Goal: Answer question/provide support: Share knowledge or assist other users

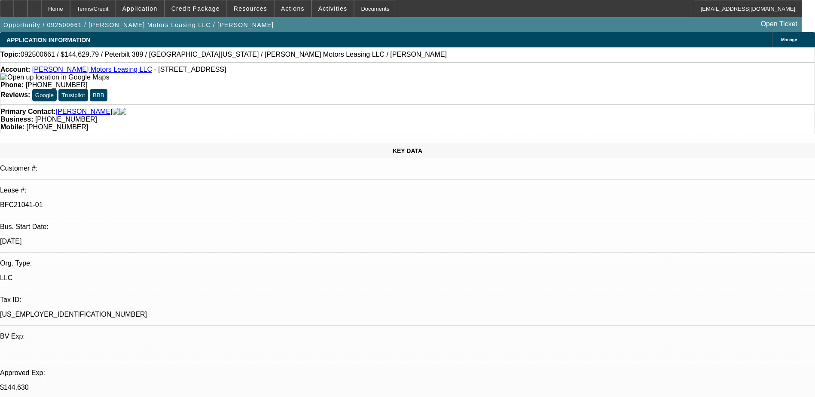
select select "0"
select select "2"
select select "0"
select select "6"
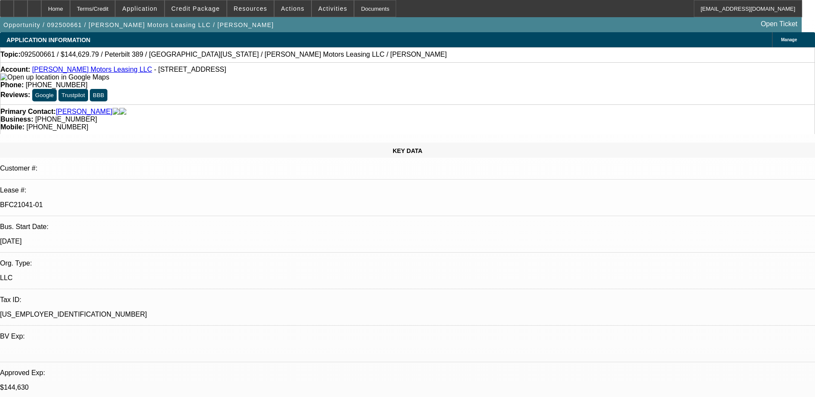
select select "0"
select select "6"
select select "0"
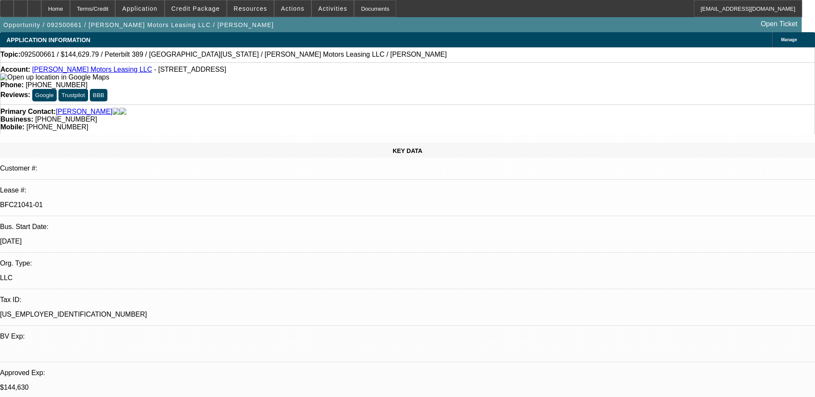
select select "0"
select select "2"
select select "0"
select select "6"
select select "0"
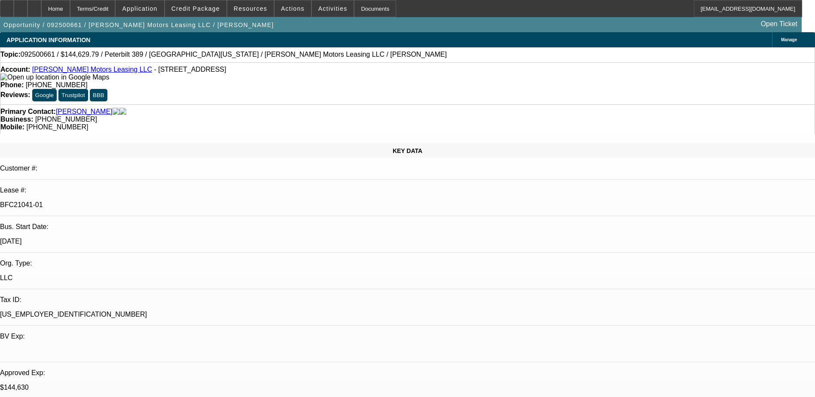
select select "0"
select select "6"
select select "0"
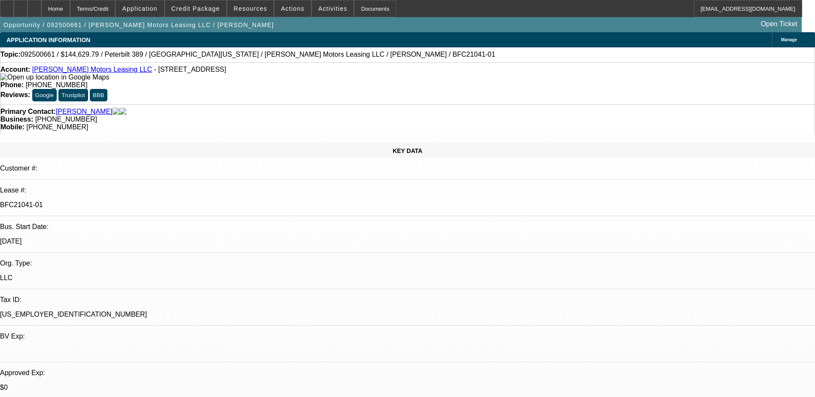
select select "0"
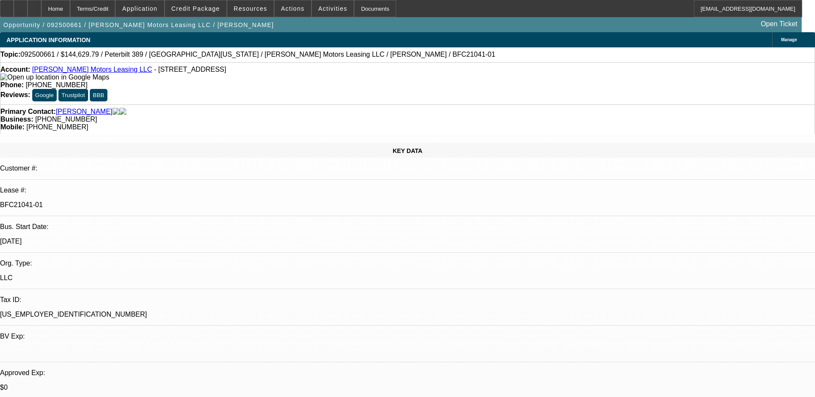
select select "0"
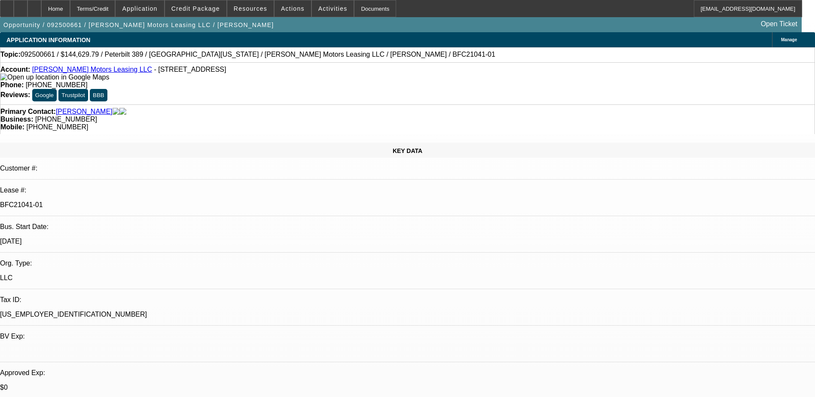
select select "0"
select select "1"
select select "2"
select select "6"
select select "1"
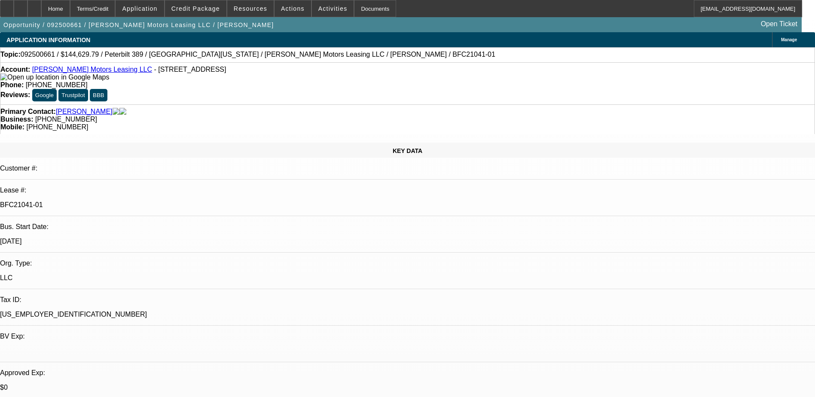
select select "1"
select select "6"
select select "1"
select select "2"
select select "6"
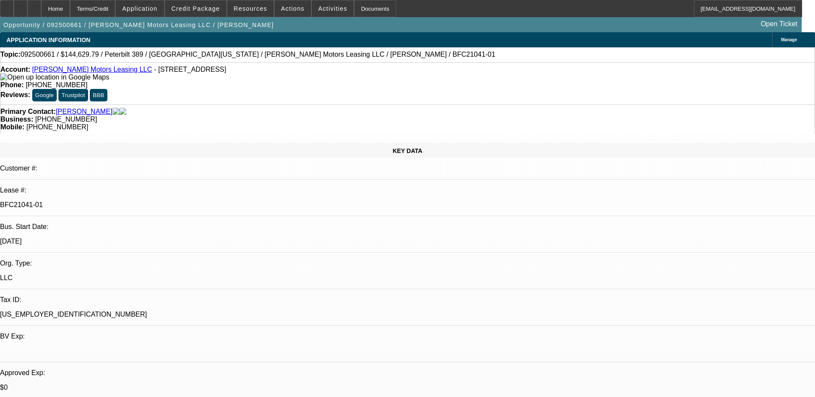
select select "1"
select select "6"
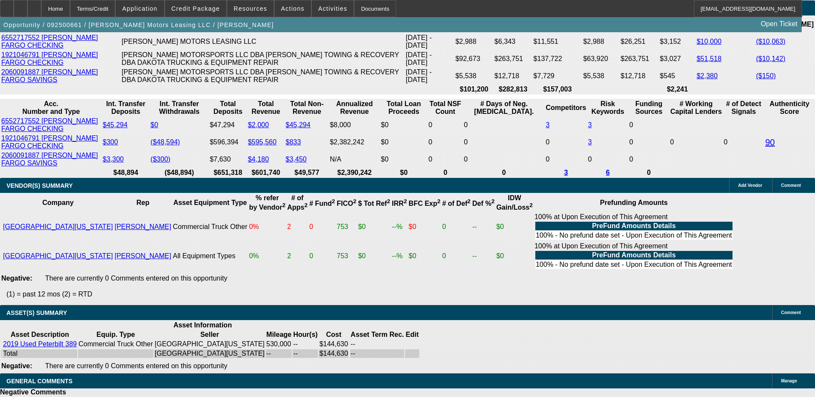
scroll to position [1633, 0]
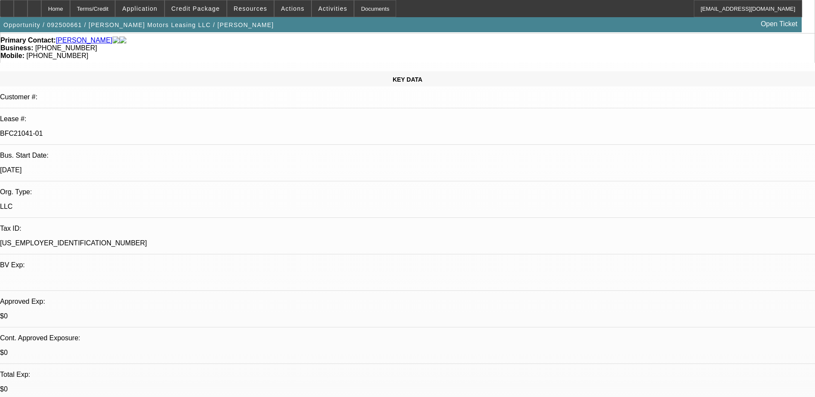
scroll to position [0, 0]
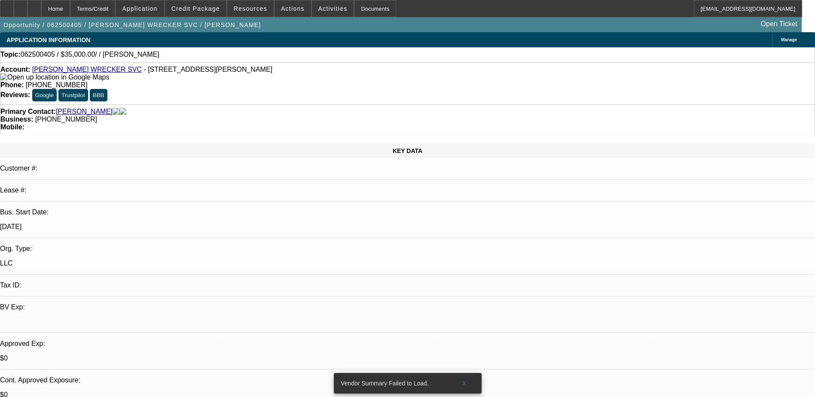
select select "0"
select select "2"
select select "0.1"
select select "4"
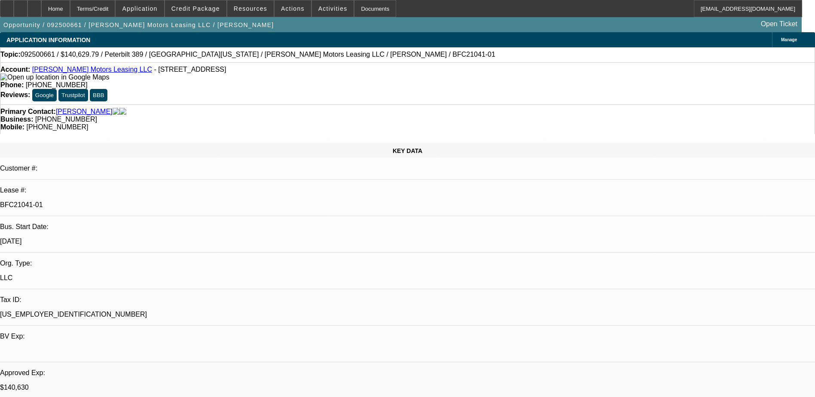
select select "0"
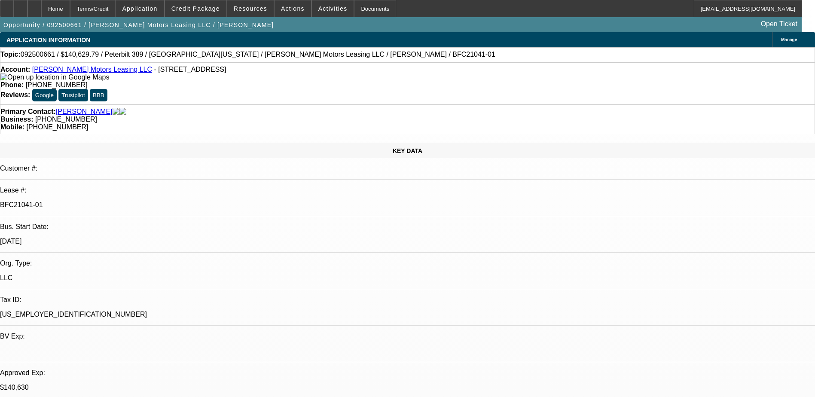
select select "0"
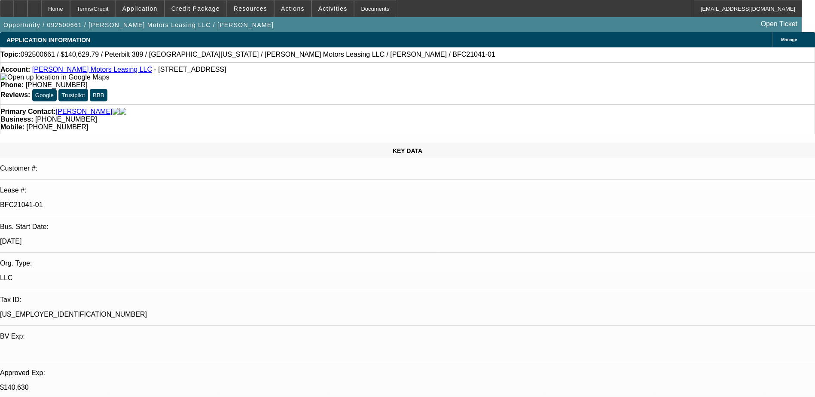
select select "0"
select select "1"
select select "2"
select select "6"
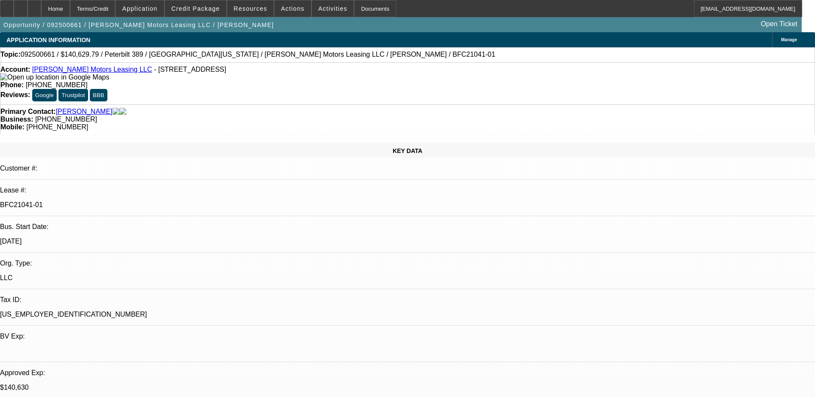
select select "1"
select select "6"
select select "1"
select select "2"
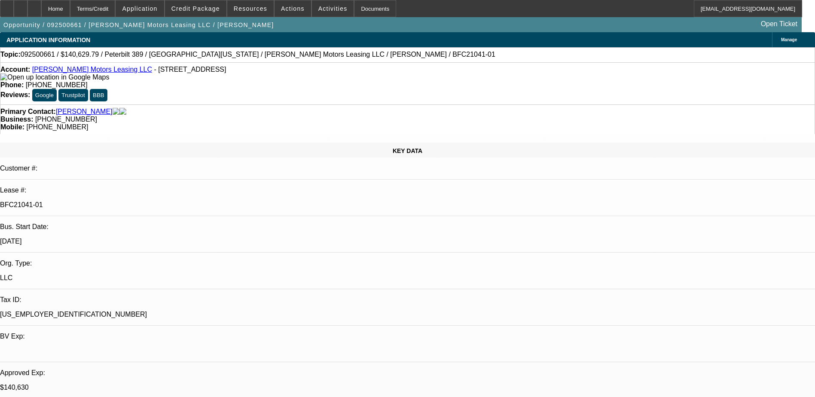
select select "6"
select select "1"
select select "6"
